Goal: Information Seeking & Learning: Learn about a topic

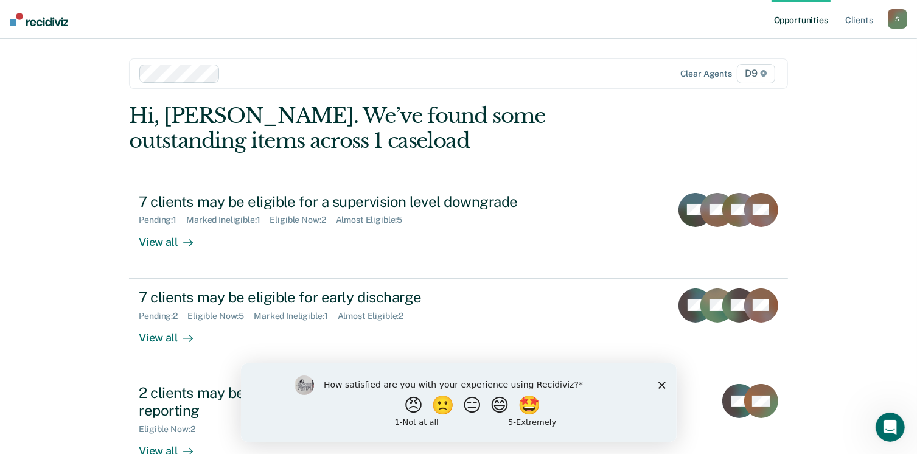
drag, startPoint x: 41, startPoint y: 190, endPoint x: 21, endPoint y: 147, distance: 47.6
click at [21, 147] on div "Opportunities Client s [EMAIL_ADDRESS][US_STATE][DOMAIN_NAME] S Profile How it …" at bounding box center [458, 324] width 917 height 649
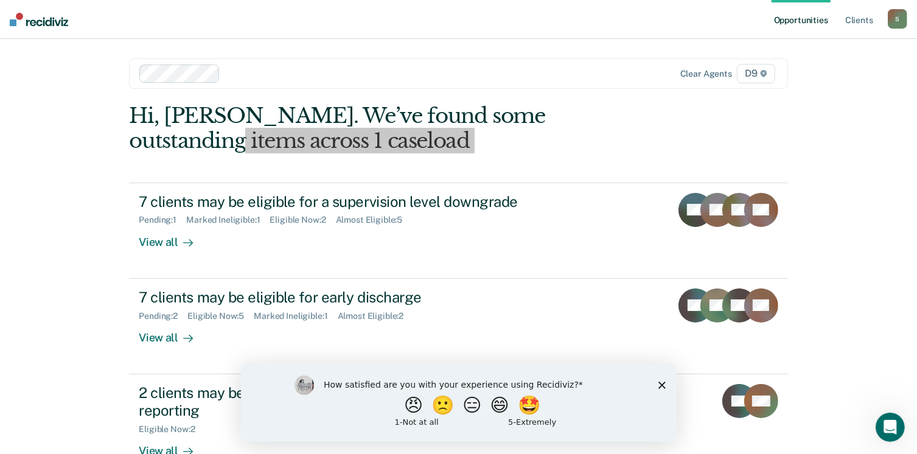
click at [661, 386] on icon "Close survey" at bounding box center [661, 384] width 7 height 7
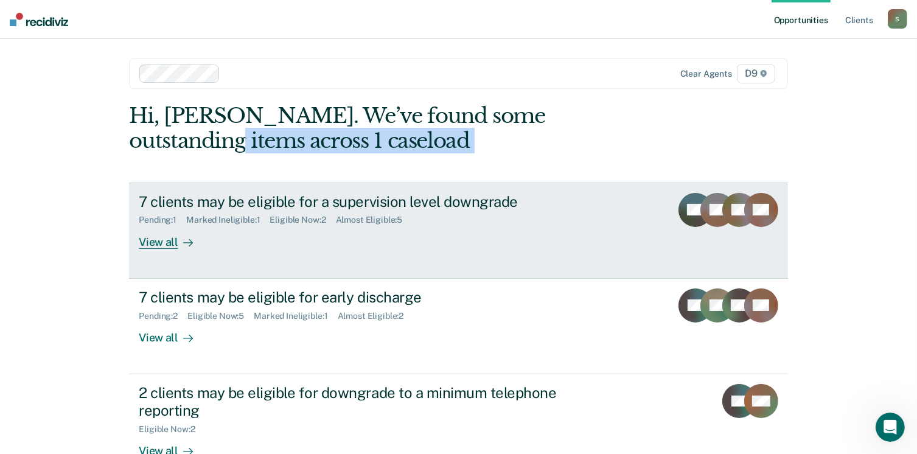
click at [156, 237] on div "View all" at bounding box center [173, 237] width 68 height 24
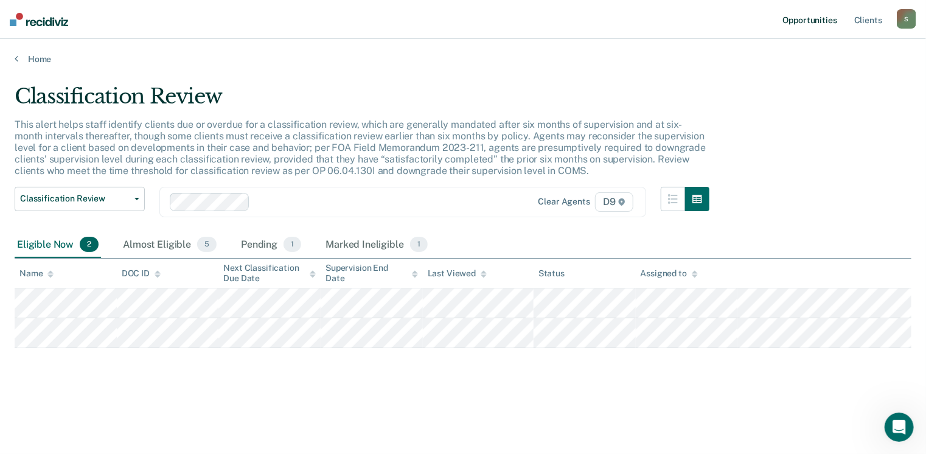
click at [828, 21] on link "Opportunities" at bounding box center [810, 19] width 59 height 39
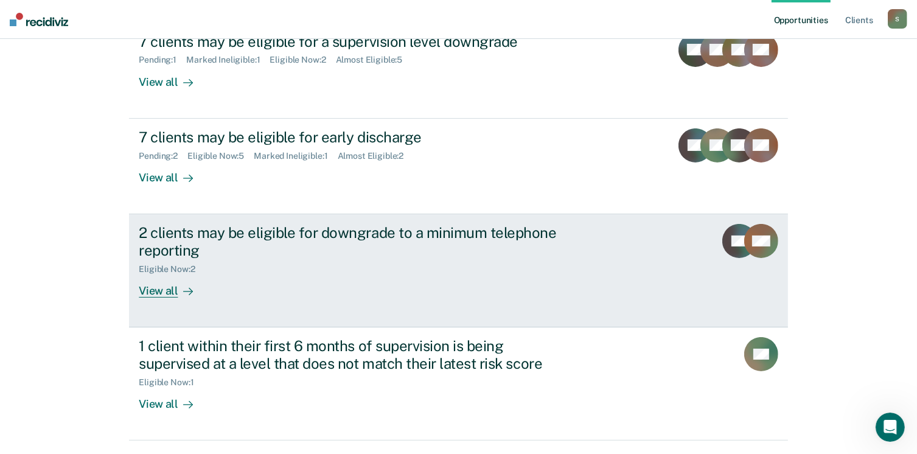
scroll to position [183, 0]
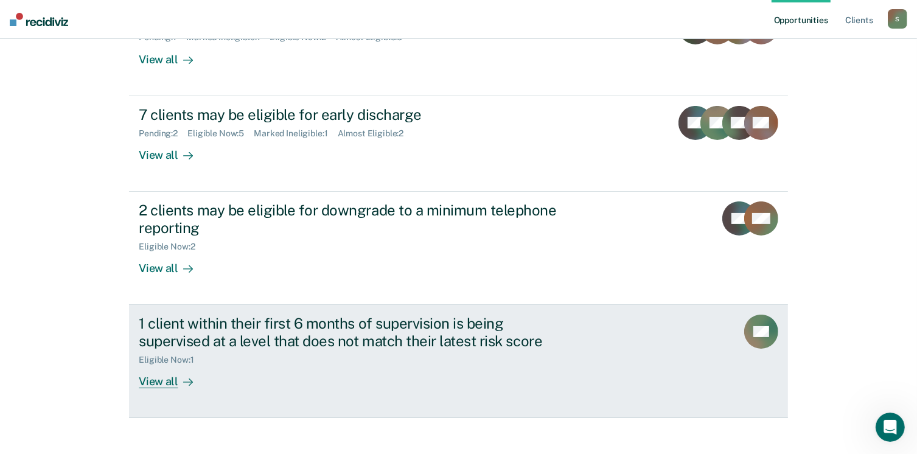
click at [165, 377] on div "View all" at bounding box center [173, 376] width 68 height 24
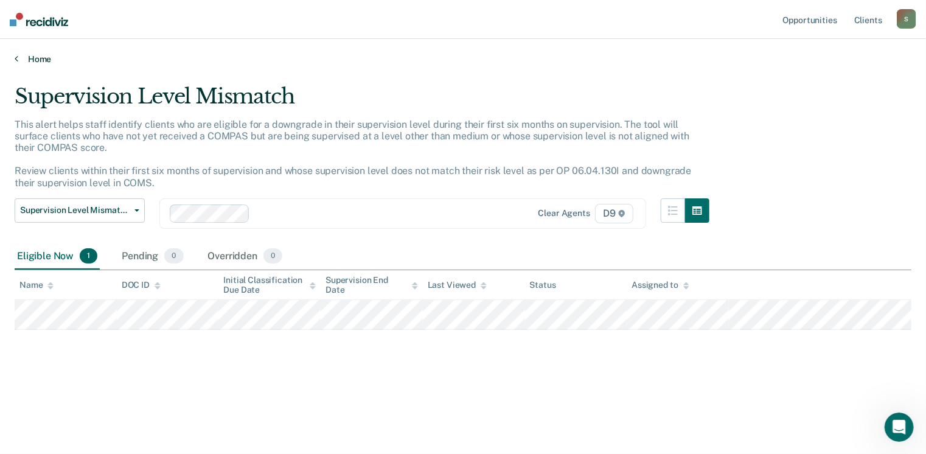
click at [44, 54] on link "Home" at bounding box center [463, 59] width 897 height 11
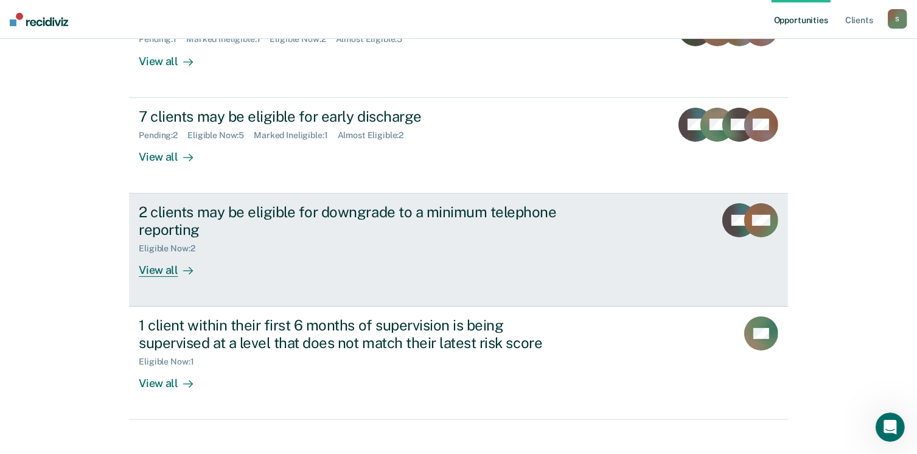
scroll to position [183, 0]
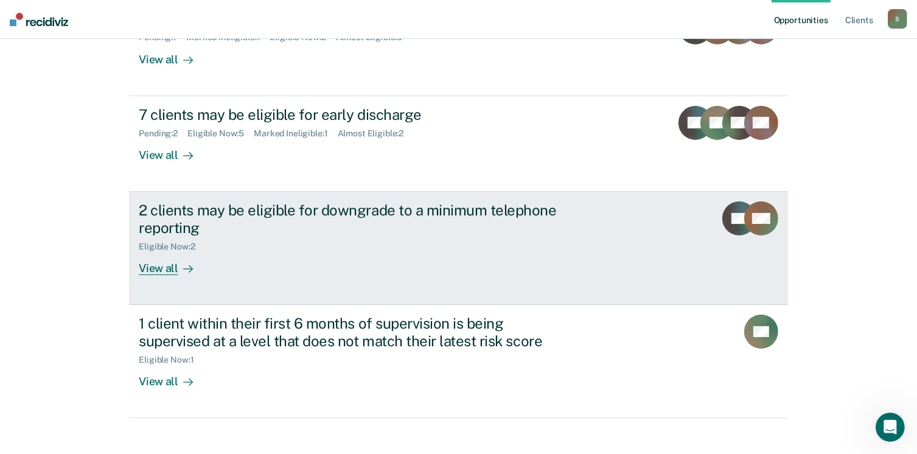
click at [189, 267] on icon at bounding box center [190, 268] width 3 height 7
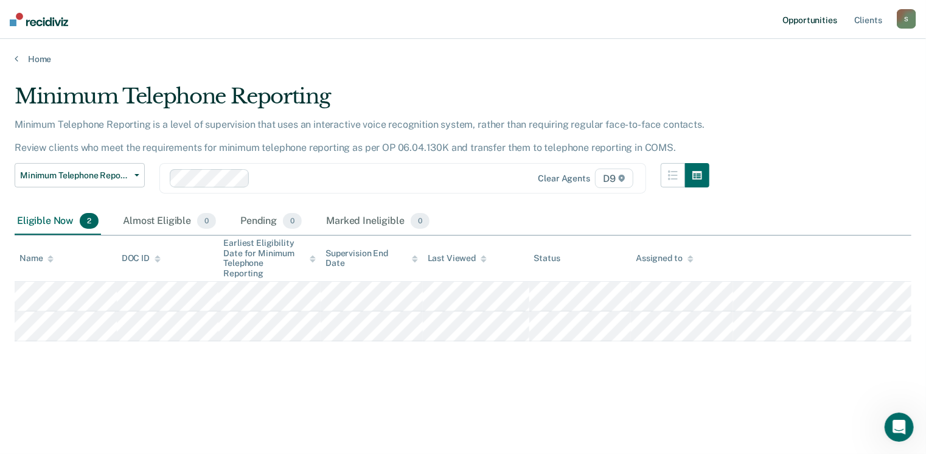
click at [801, 23] on link "Opportunities" at bounding box center [810, 19] width 59 height 39
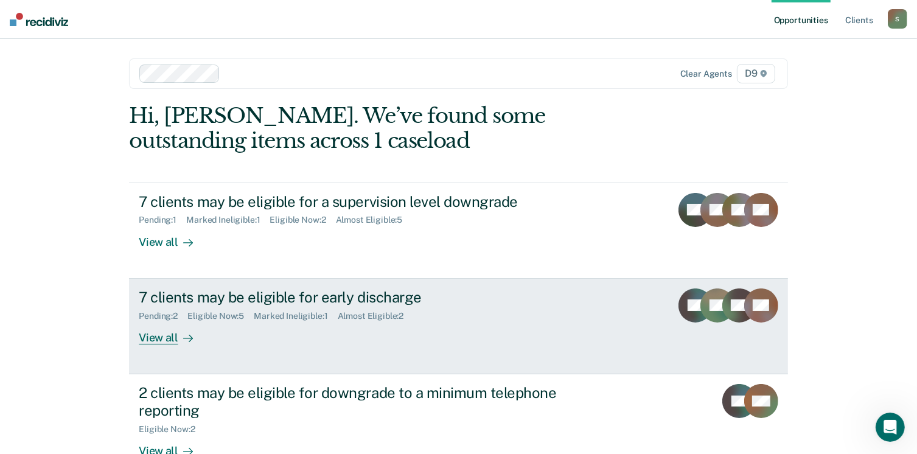
click at [327, 296] on div "7 clients may be eligible for early discharge" at bounding box center [352, 297] width 427 height 18
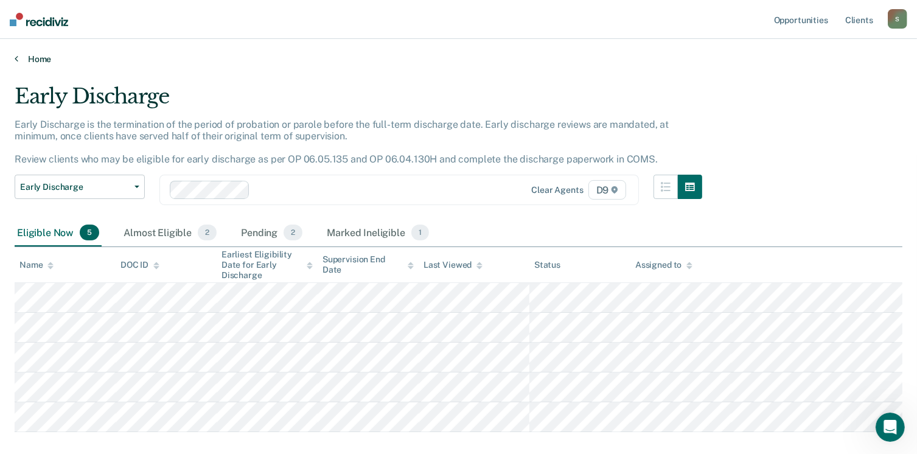
click at [33, 54] on link "Home" at bounding box center [459, 59] width 888 height 11
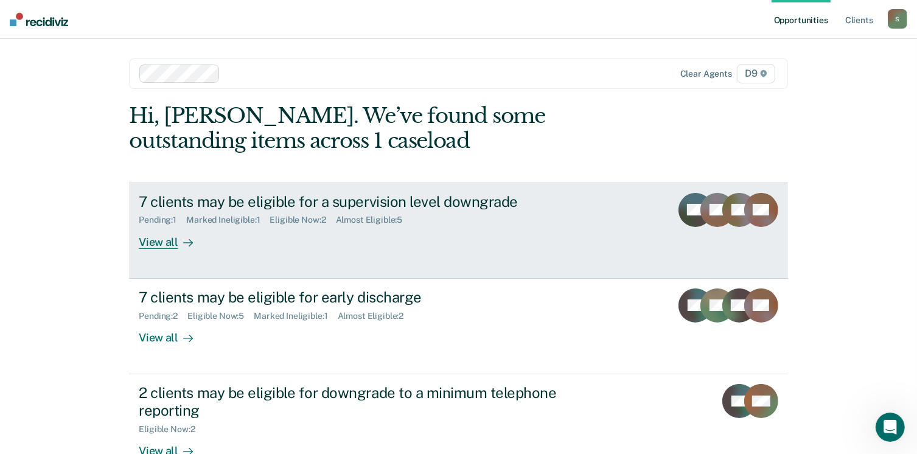
click at [172, 203] on div "7 clients may be eligible for a supervision level downgrade" at bounding box center [352, 202] width 427 height 18
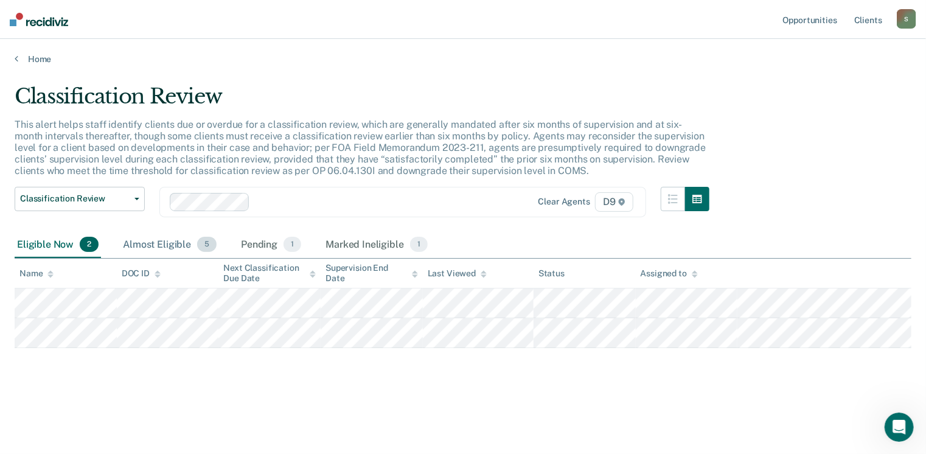
click at [151, 244] on div "Almost Eligible 5" at bounding box center [169, 245] width 99 height 27
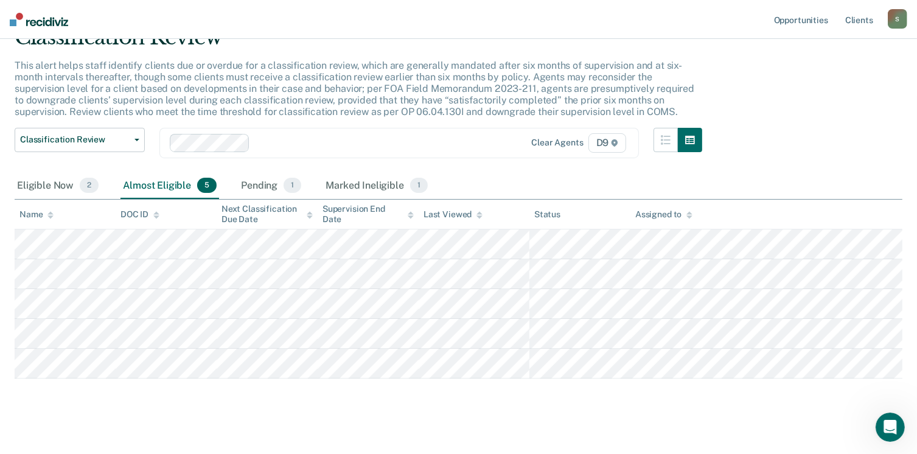
scroll to position [61, 0]
click at [161, 186] on div "Almost Eligible 5" at bounding box center [169, 184] width 99 height 27
click at [45, 186] on div "Eligible Now 2" at bounding box center [58, 184] width 86 height 27
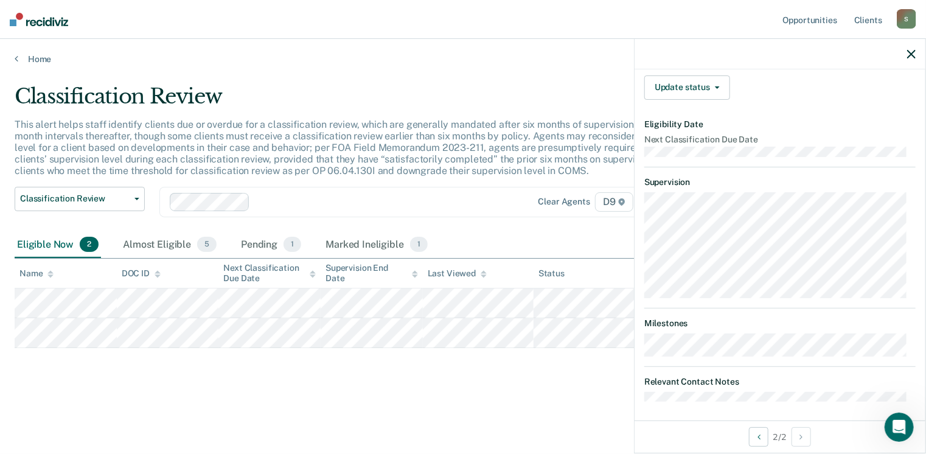
scroll to position [161, 0]
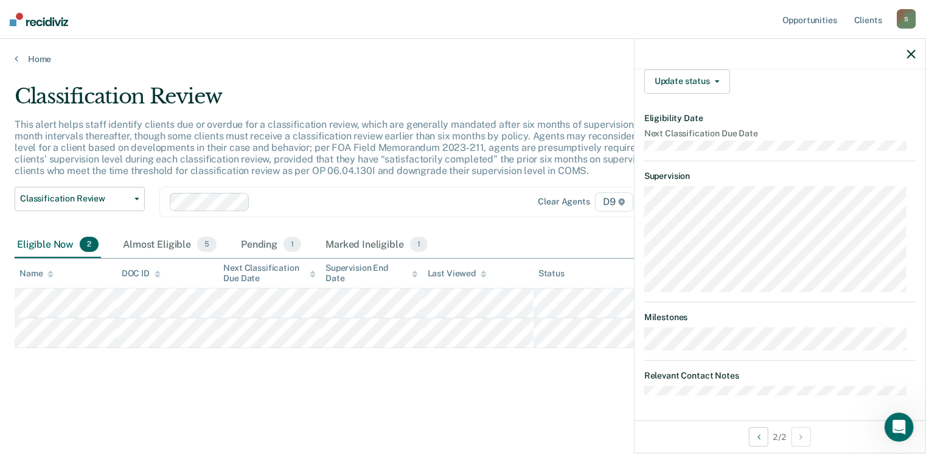
click at [529, 390] on div "Classification Review This alert helps staff identify clients due or overdue fo…" at bounding box center [463, 243] width 897 height 318
click at [907, 59] on div at bounding box center [780, 54] width 291 height 30
click at [918, 57] on div at bounding box center [780, 54] width 291 height 30
click at [912, 53] on icon "button" at bounding box center [911, 54] width 9 height 9
